Goal: Task Accomplishment & Management: Manage account settings

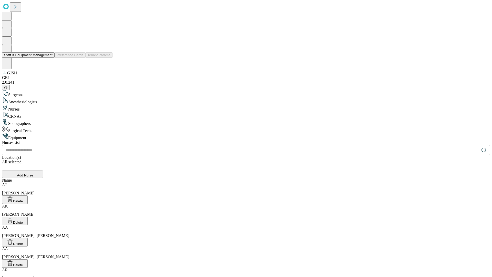
click at [49, 58] on button "Staff & Equipment Management" at bounding box center [28, 54] width 52 height 5
